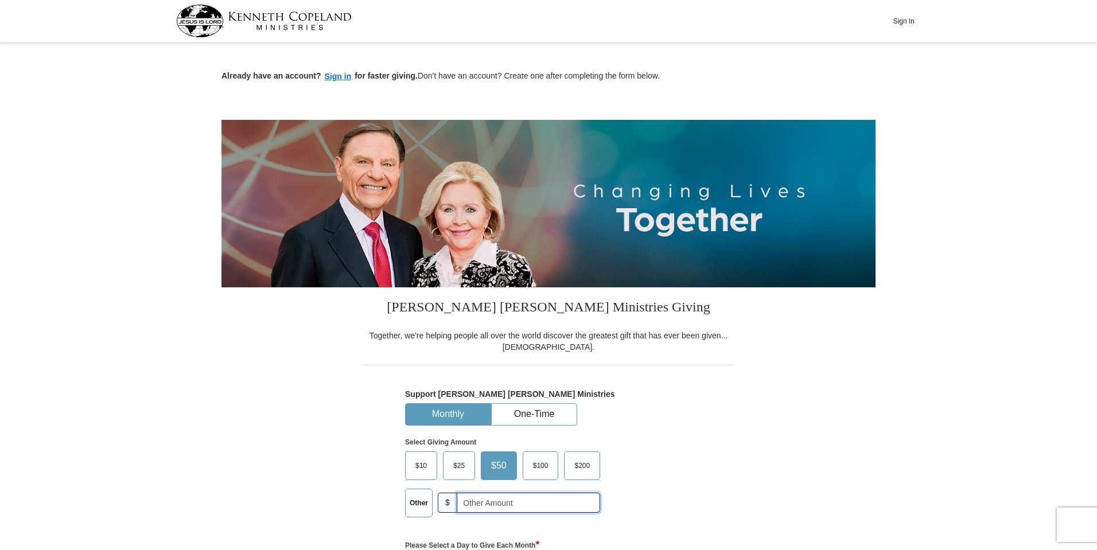
click at [490, 493] on input "text" at bounding box center [528, 503] width 143 height 20
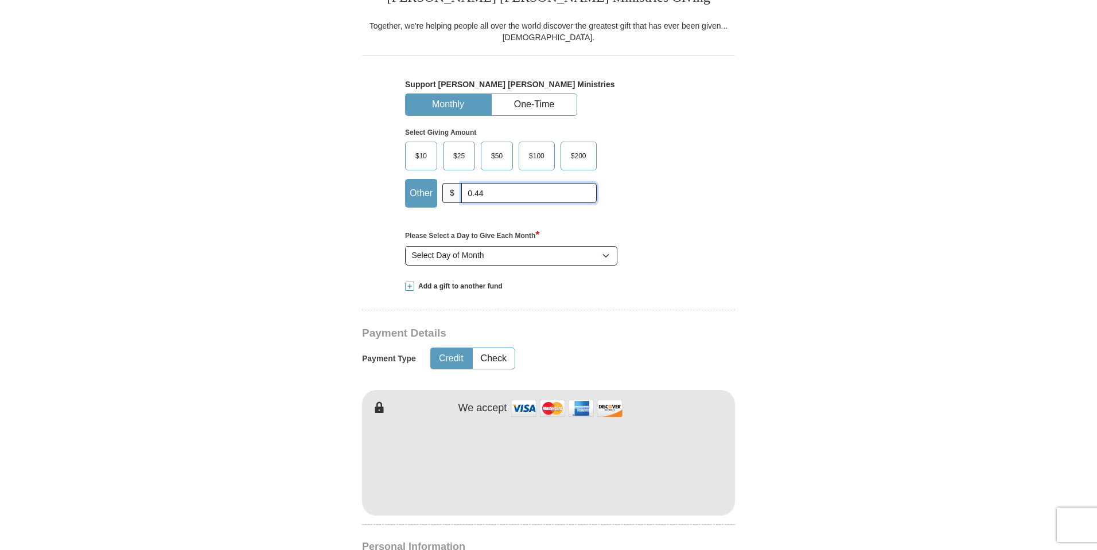
type input "0.44"
click at [690, 199] on div "Select Giving Amount Amount must be a valid number The total gift cannot be les…" at bounding box center [548, 166] width 287 height 100
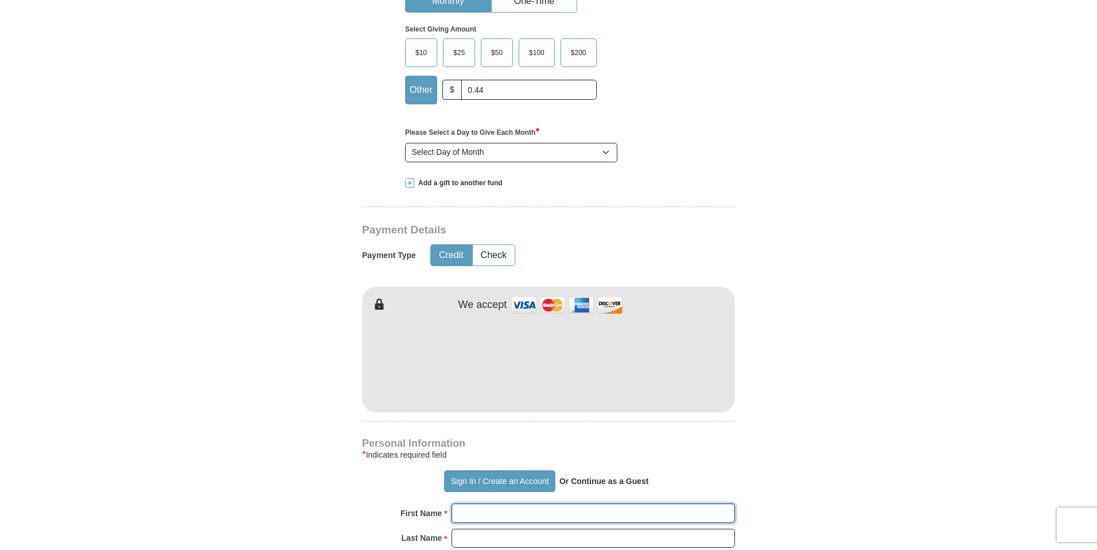
type input "Angus"
type input "[PERSON_NAME]"
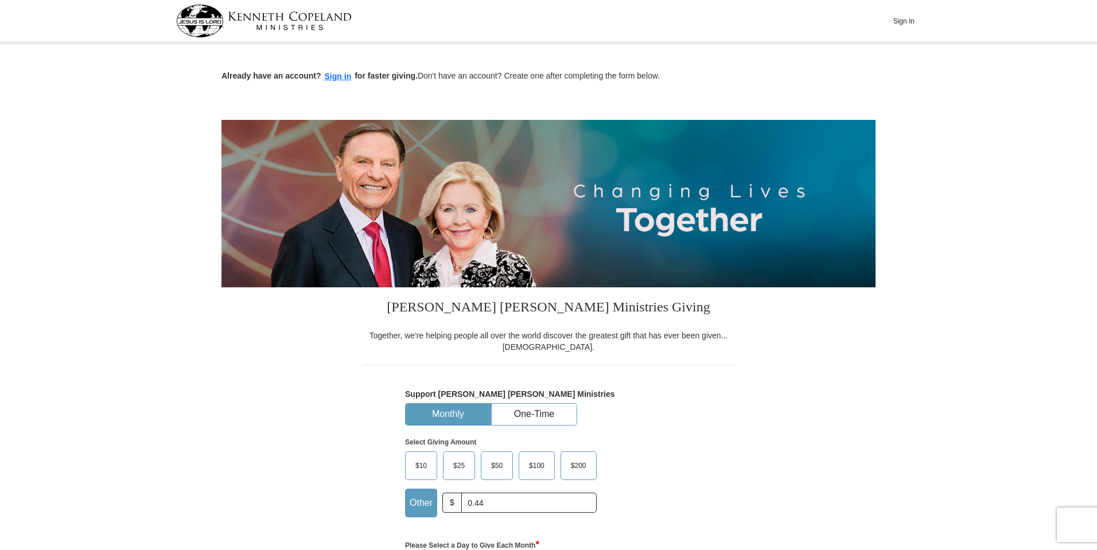
scroll to position [103, 0]
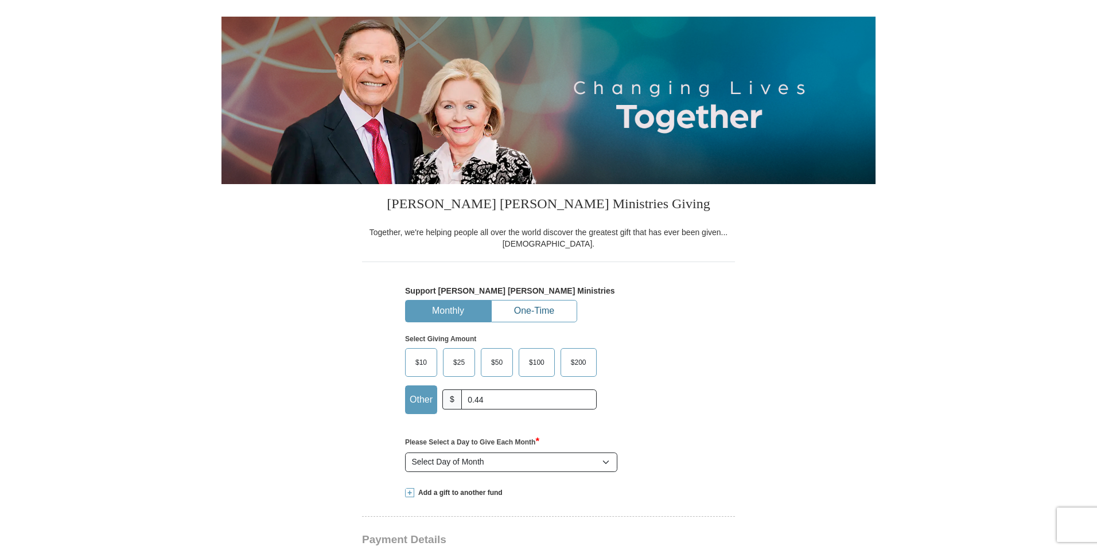
click at [550, 310] on button "One-Time" at bounding box center [534, 311] width 85 height 21
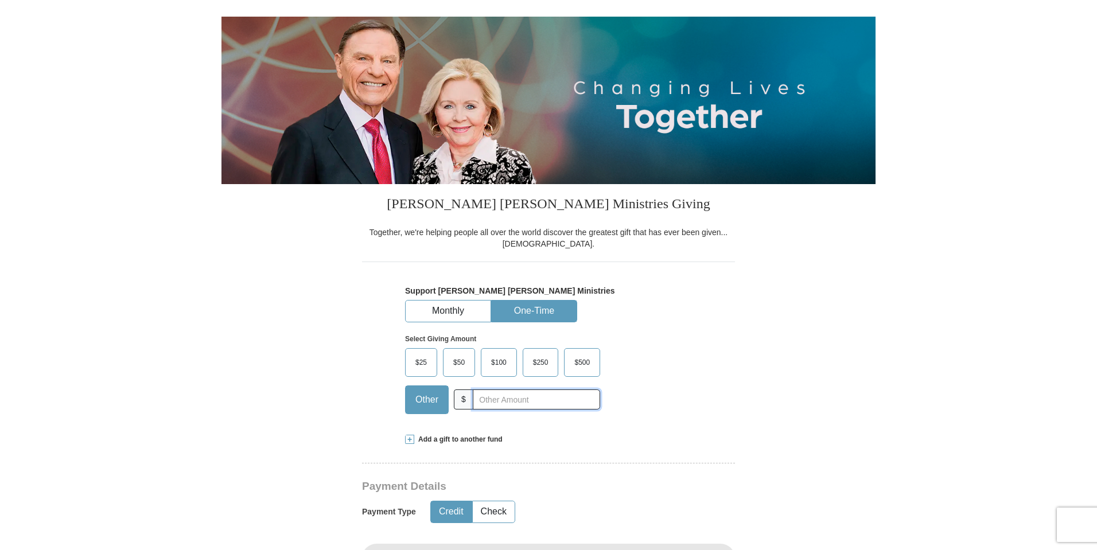
click at [502, 395] on input "text" at bounding box center [536, 400] width 127 height 20
type input "0.44"
click at [682, 364] on div "Select Giving Amount Amount must be a valid number The total gift cannot be les…" at bounding box center [548, 373] width 287 height 100
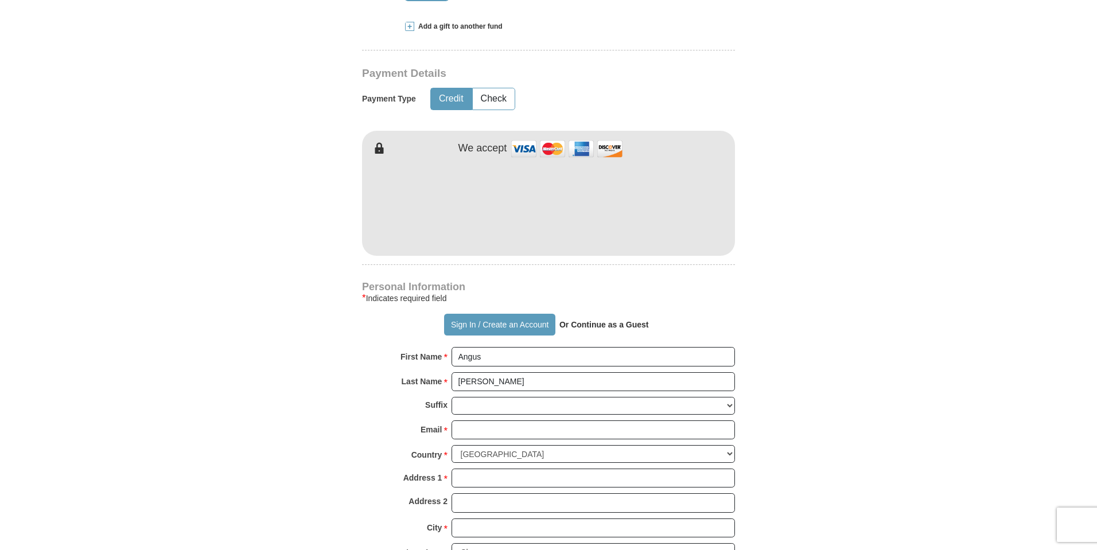
scroll to position [620, 0]
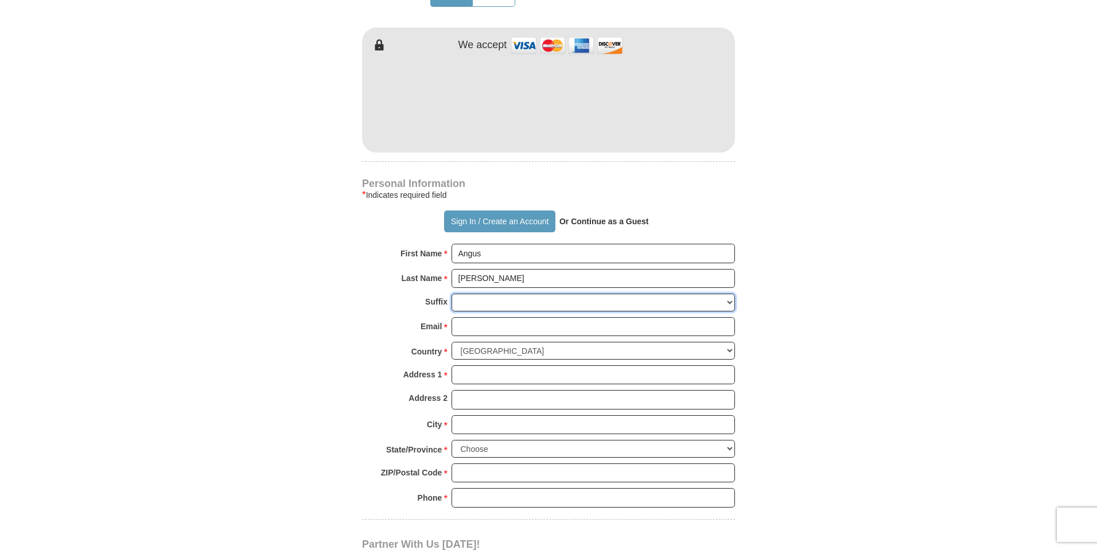
select select "Jr"
click at [452, 294] on select "[PERSON_NAME] I II III IV V VI" at bounding box center [594, 303] width 284 height 18
click at [506, 329] on input "Email *" at bounding box center [594, 327] width 284 height 20
type input "[EMAIL_ADDRESS][DOMAIN_NAME]"
type input "[STREET_ADDRESS][US_STATE]"
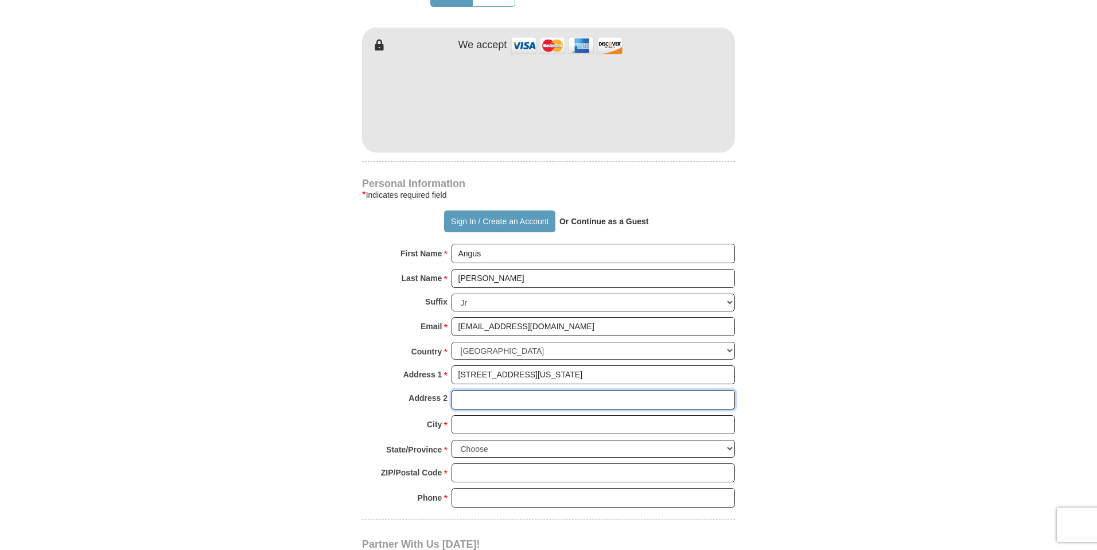
type input "Apartment 1B"
type input "[GEOGRAPHIC_DATA]"
select select "NY"
type input "11210"
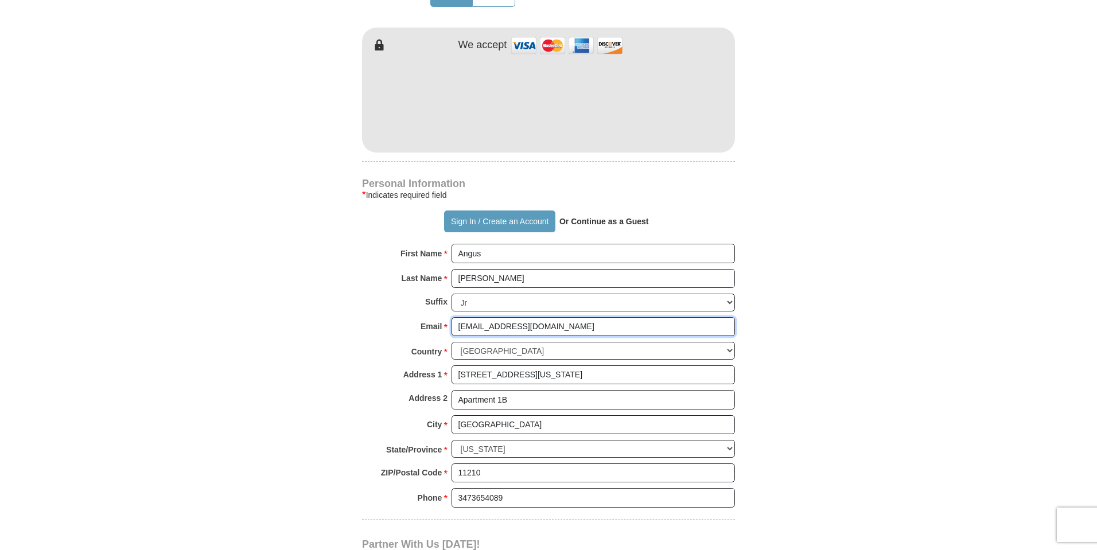
scroll to position [827, 0]
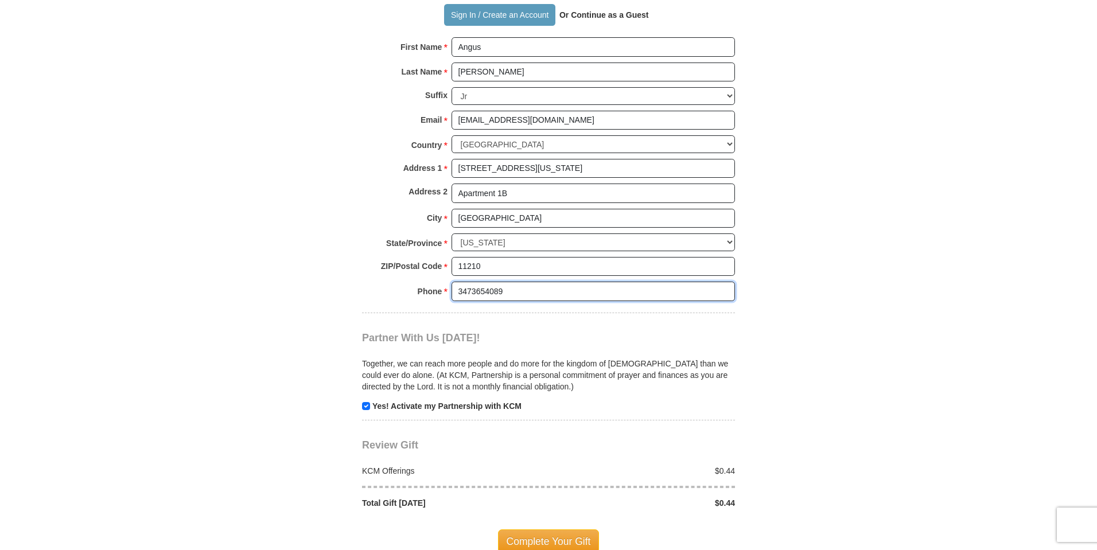
click at [525, 291] on input "3473654089" at bounding box center [594, 292] width 284 height 20
type input "7187497453"
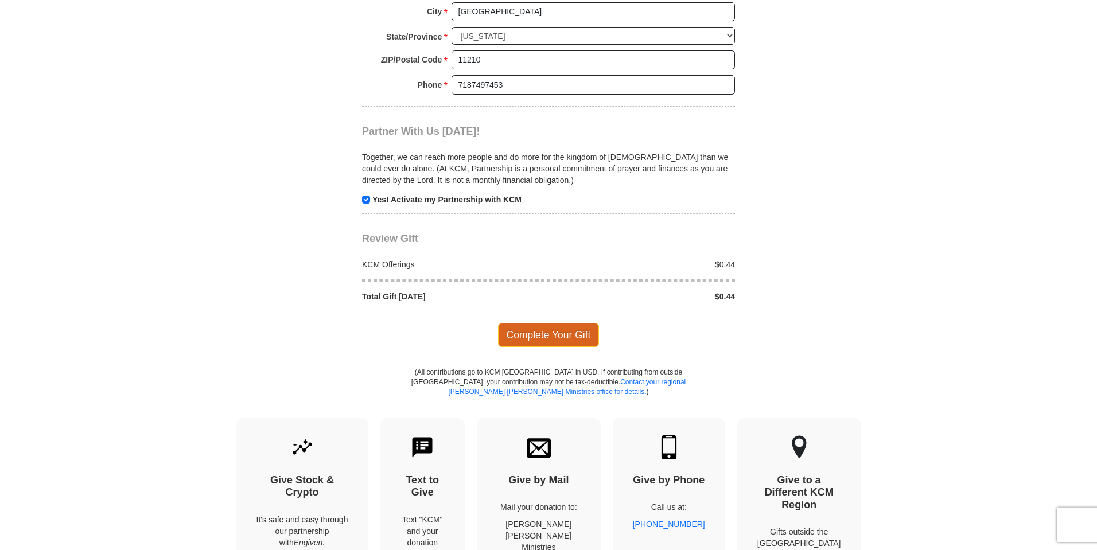
click at [552, 338] on span "Complete Your Gift" at bounding box center [549, 335] width 102 height 24
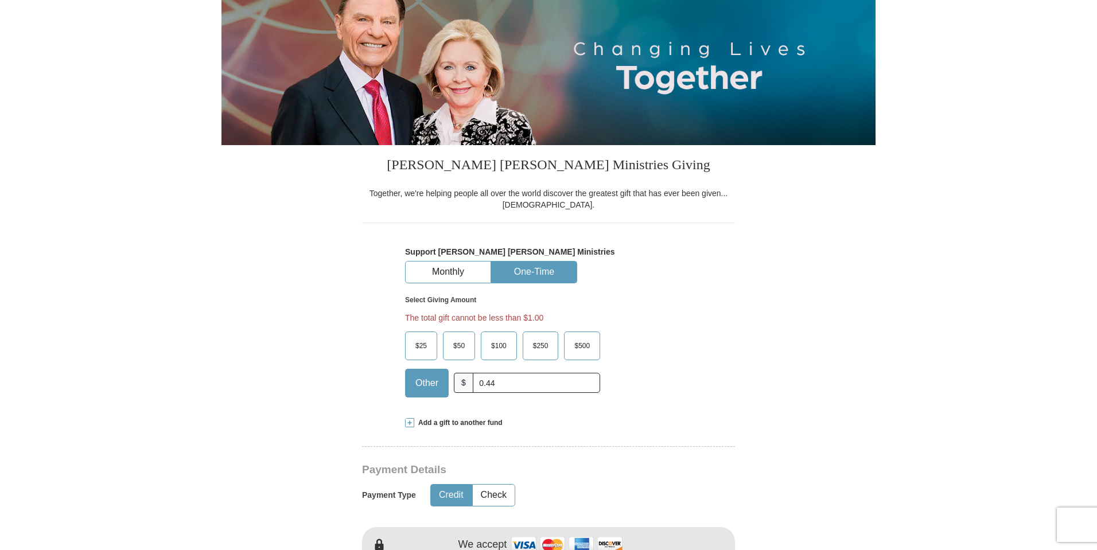
scroll to position [113, 0]
